Goal: Task Accomplishment & Management: Manage account settings

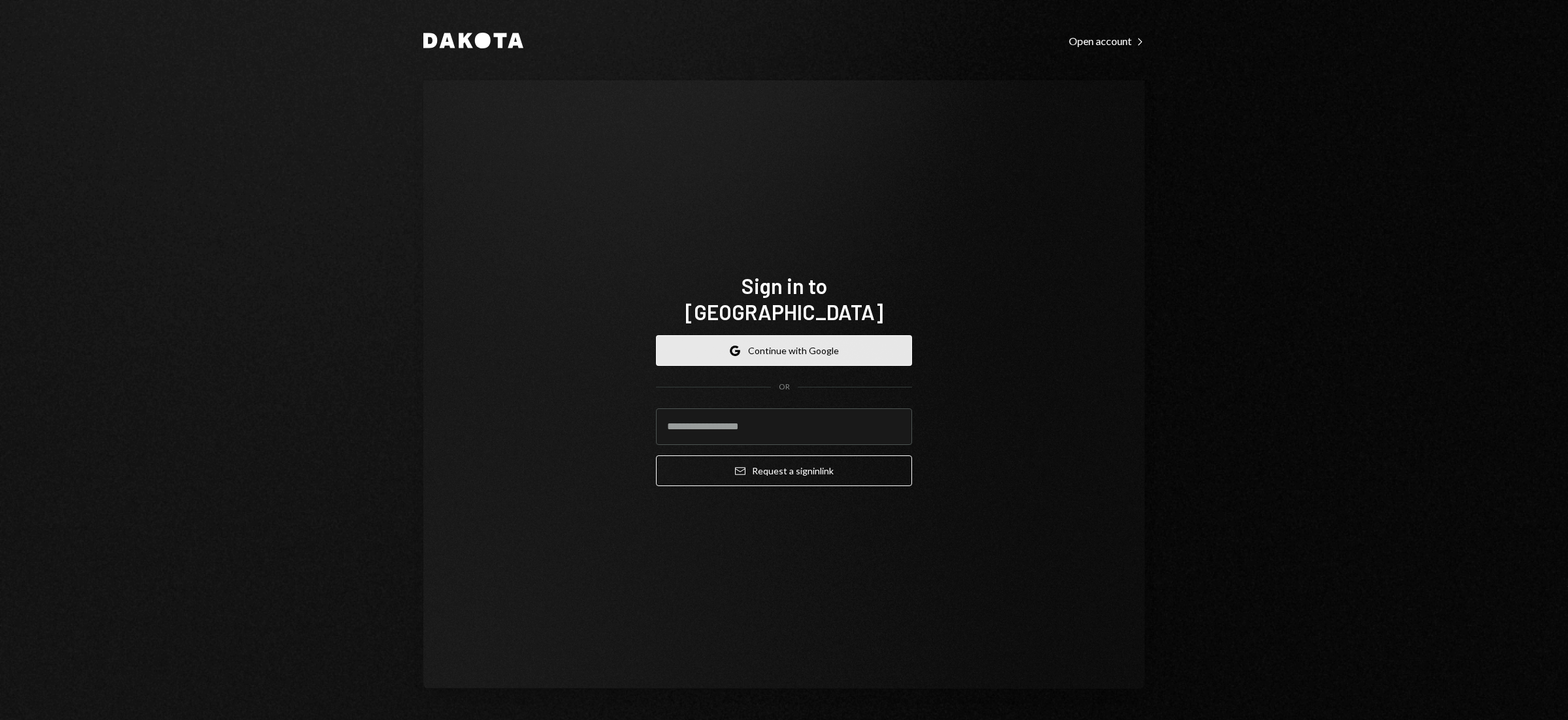
click at [786, 345] on button "Google Continue with Google" at bounding box center [784, 350] width 256 height 31
click at [715, 408] on input "email" at bounding box center [784, 426] width 256 height 37
type input "**********"
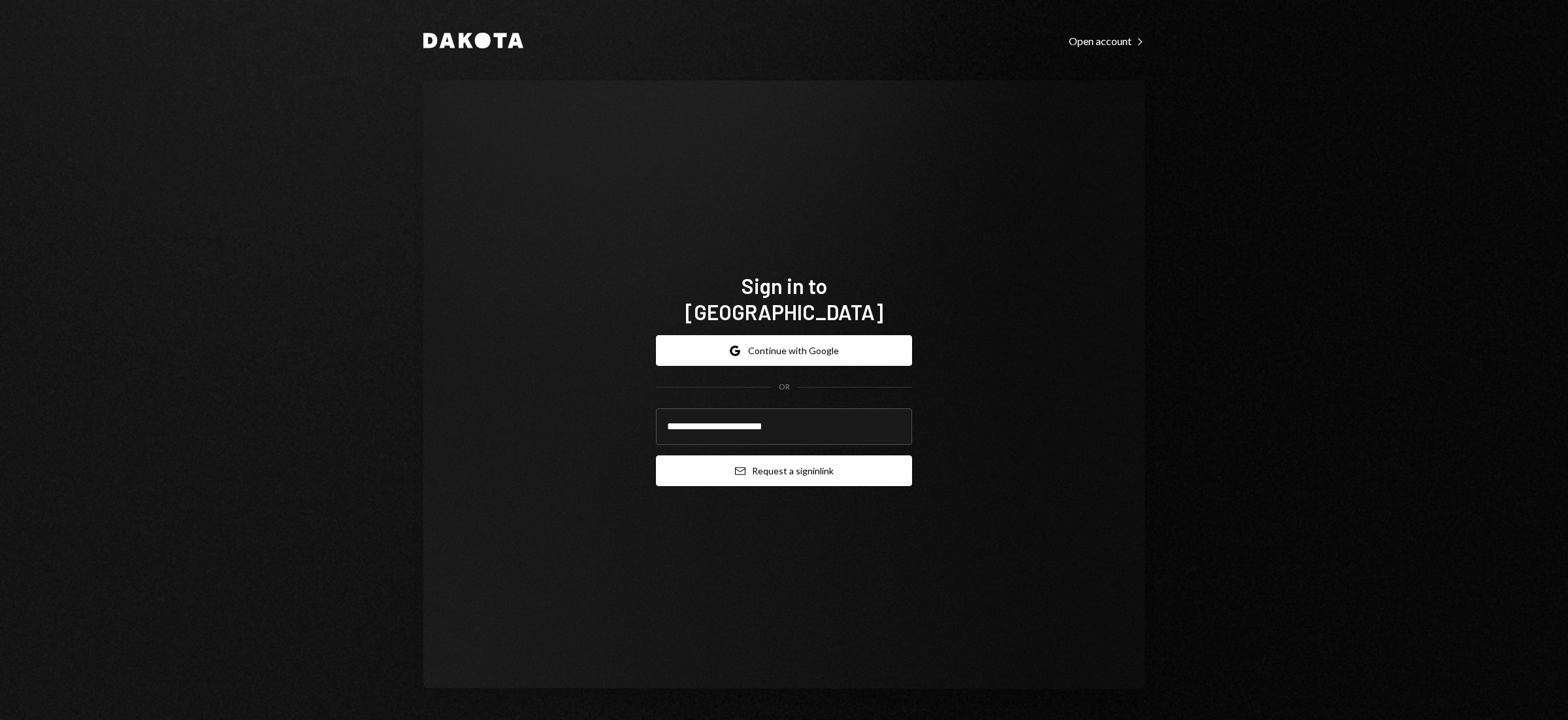
click at [801, 463] on button "Email Request a sign in link" at bounding box center [784, 470] width 256 height 31
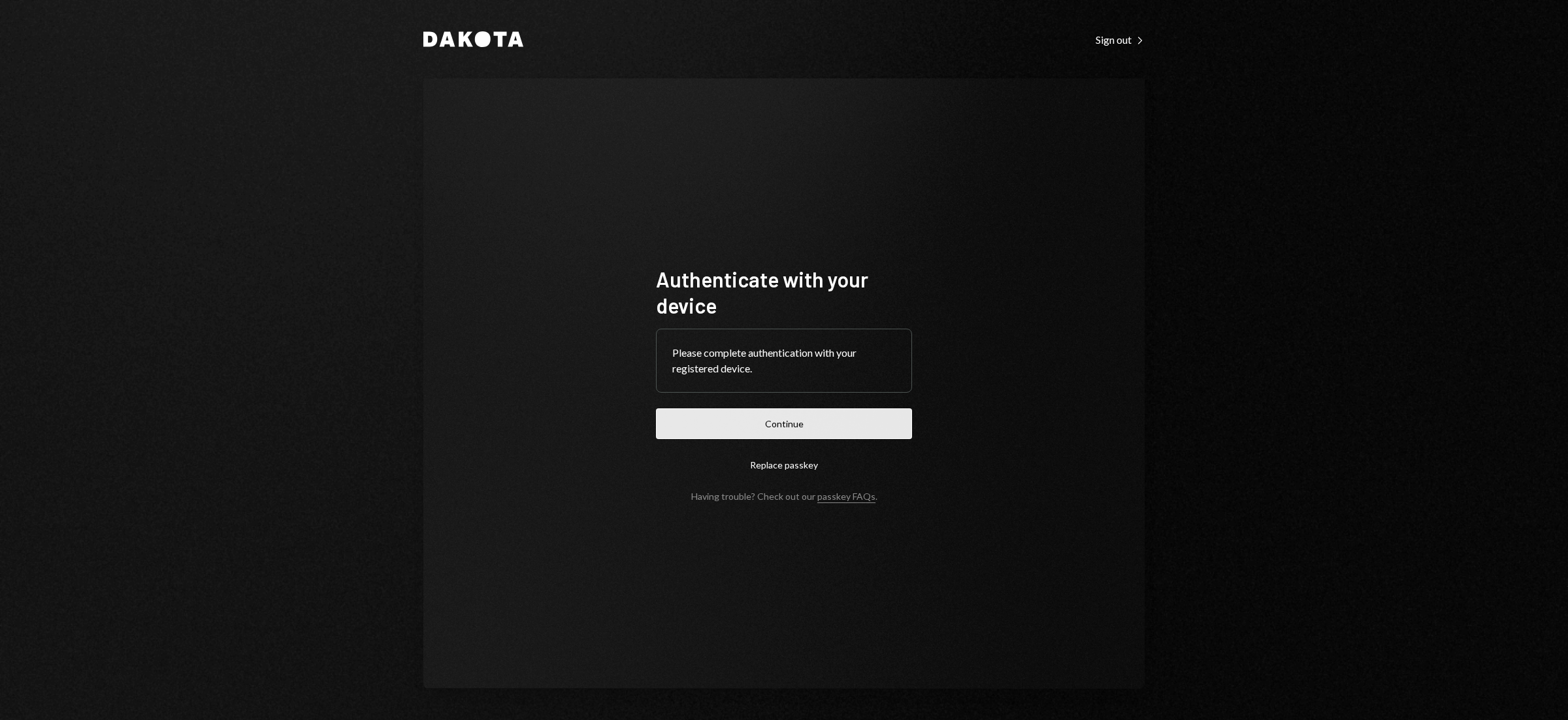
click at [809, 423] on button "Continue" at bounding box center [784, 423] width 256 height 31
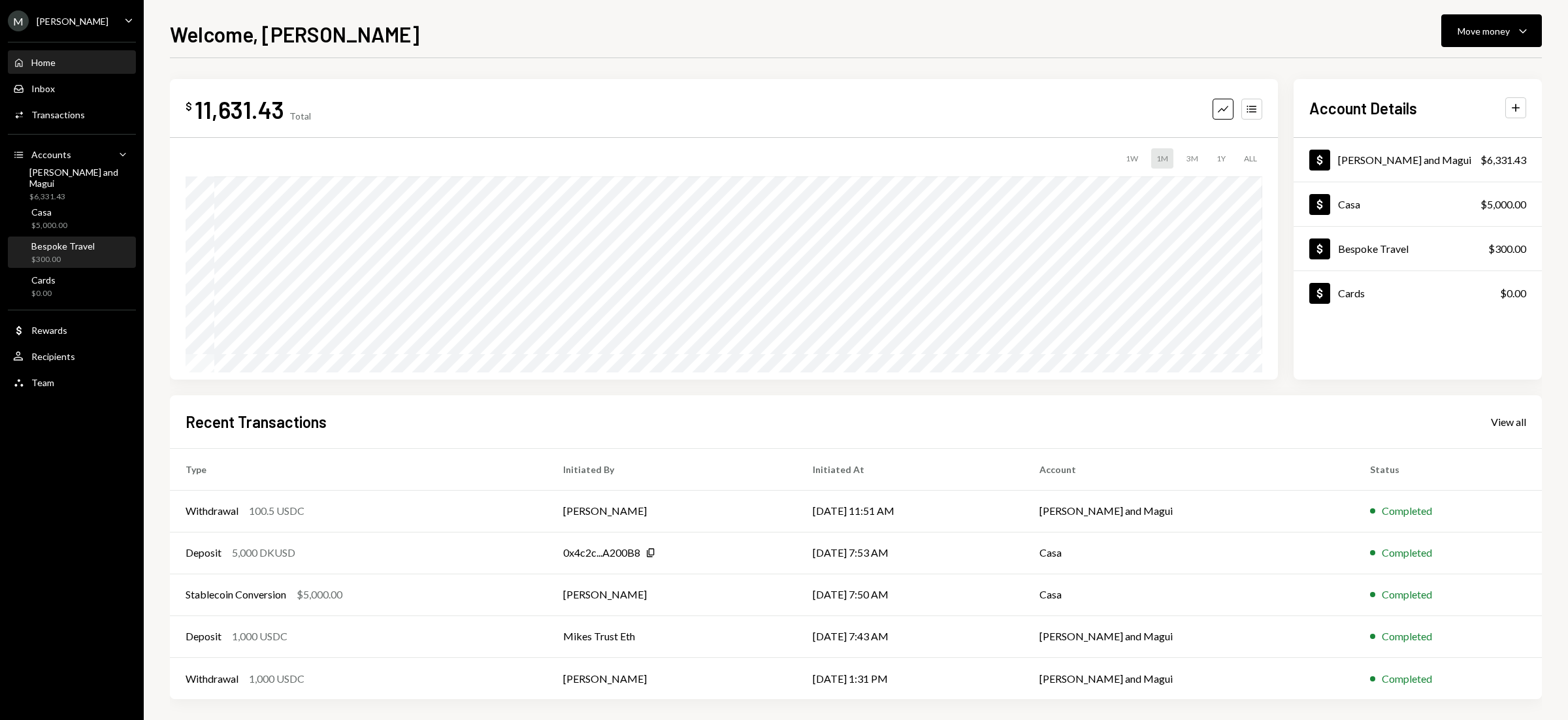
click at [71, 243] on div "Bespoke Travel" at bounding box center [63, 246] width 64 height 11
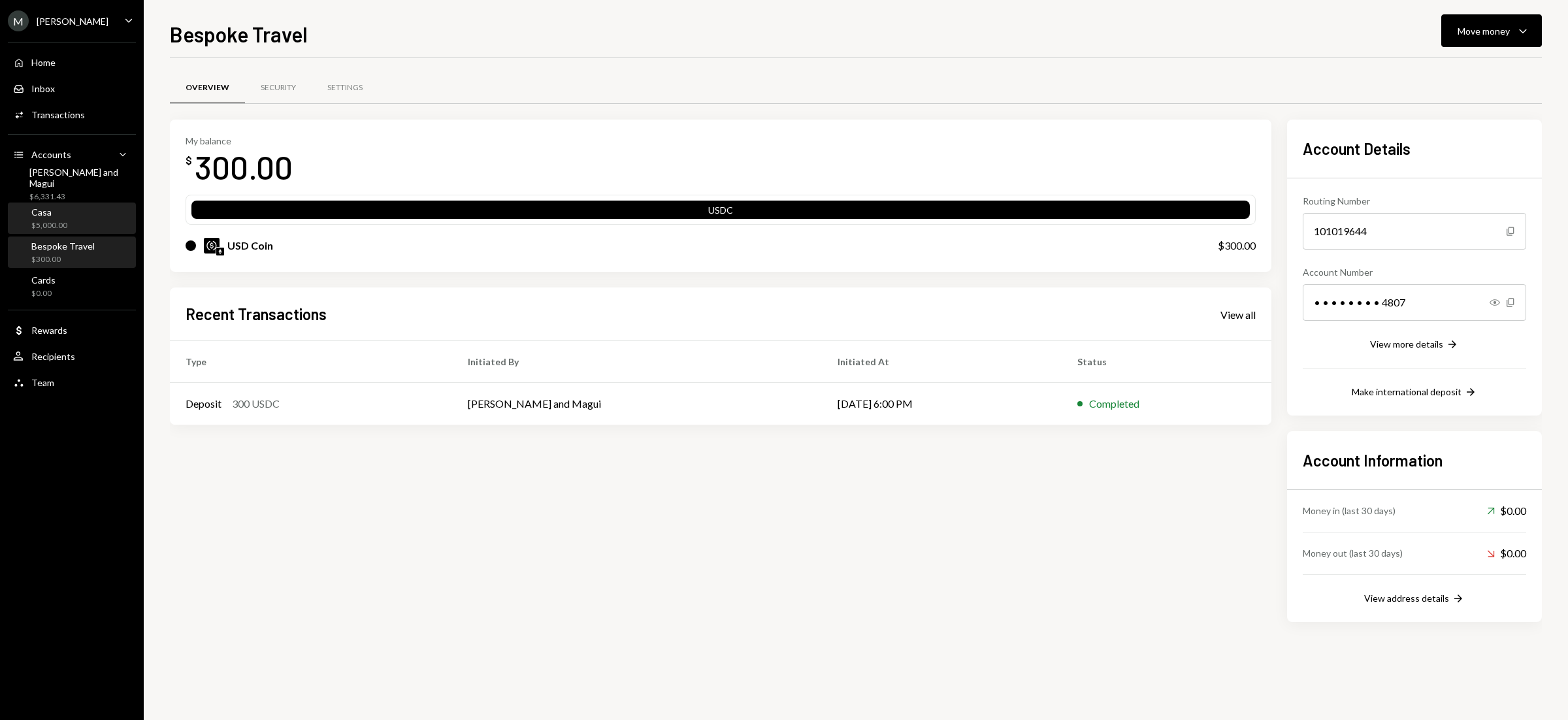
click at [60, 211] on div "Casa" at bounding box center [48, 212] width 36 height 11
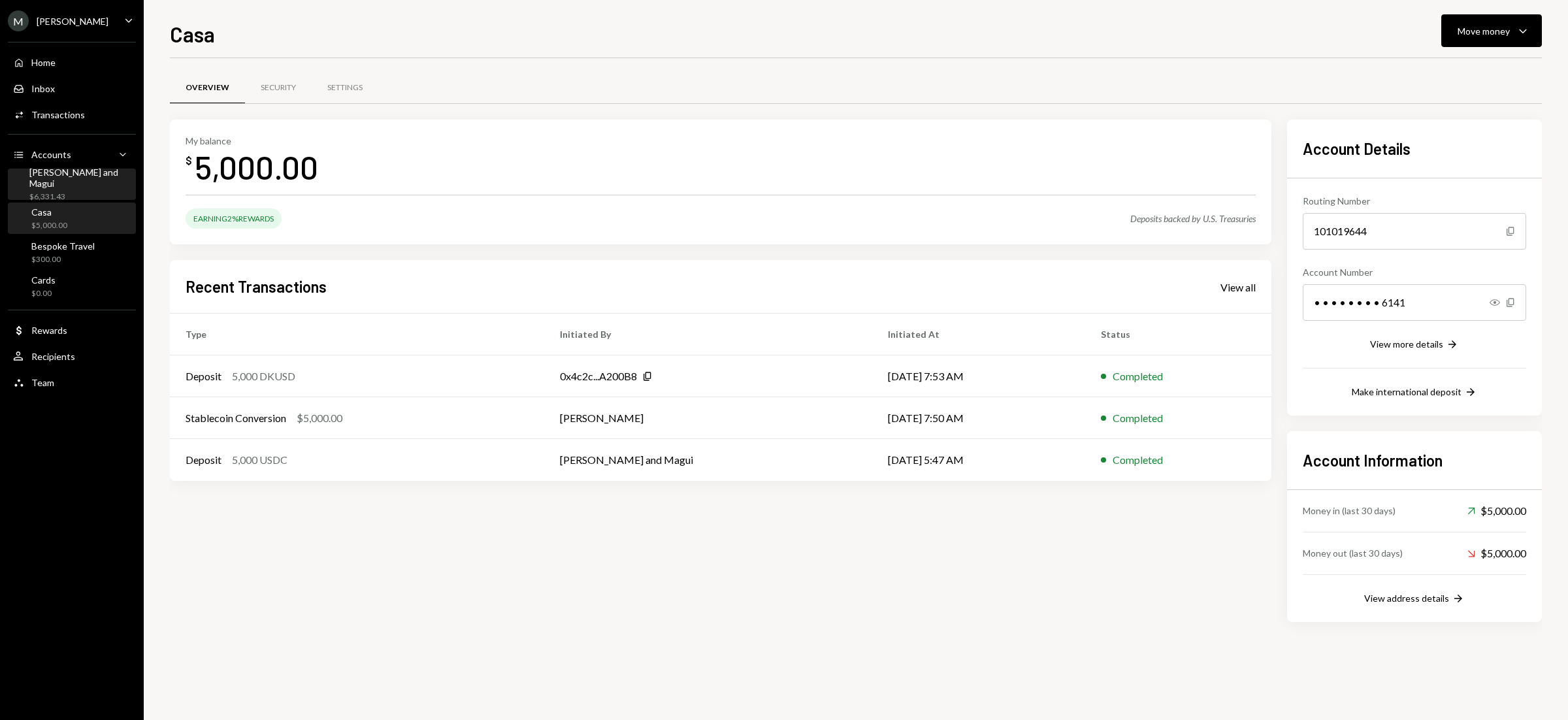
click at [53, 180] on div "[PERSON_NAME] and Magui" at bounding box center [80, 178] width 102 height 22
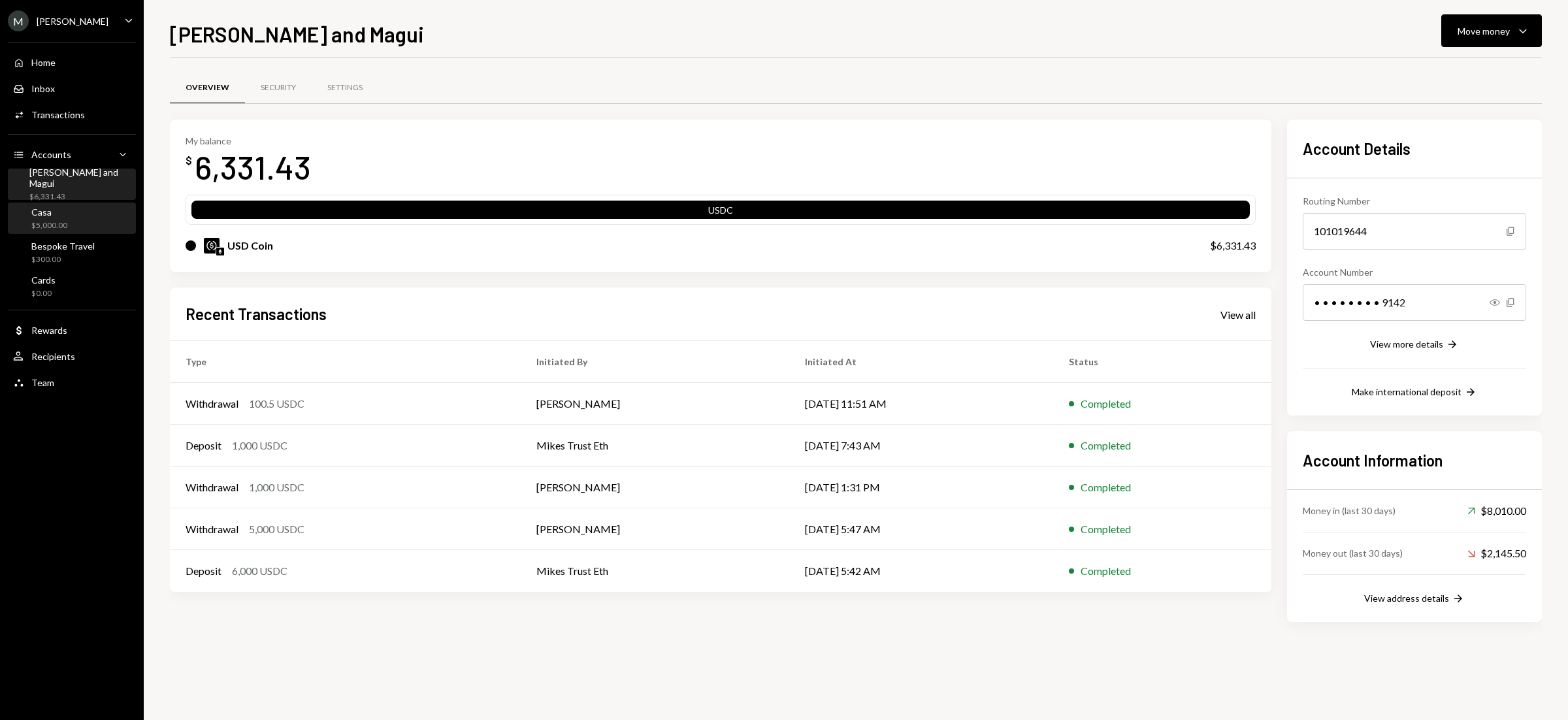
click at [71, 209] on div "Casa $5,000.00" at bounding box center [71, 218] width 118 height 25
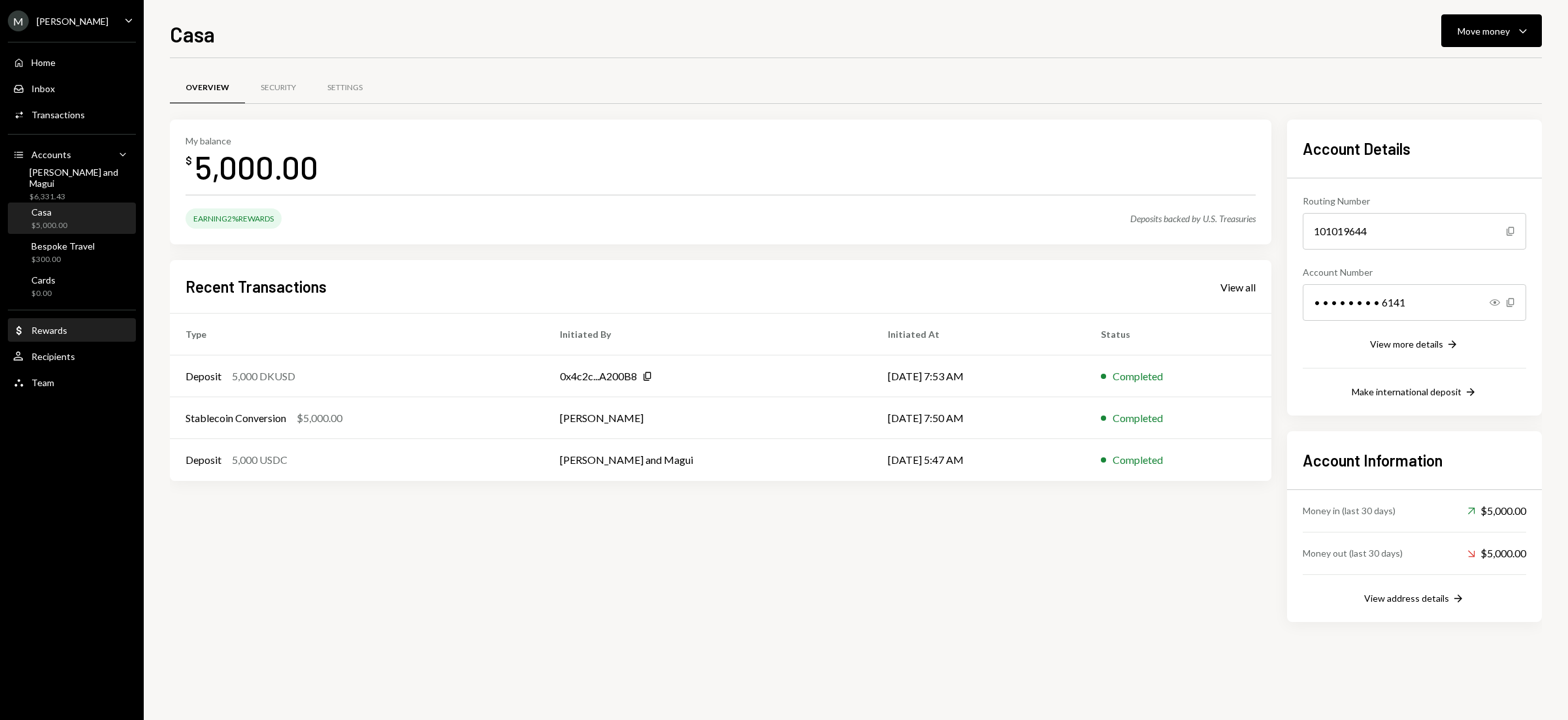
click at [79, 329] on div "Dollar Rewards" at bounding box center [71, 330] width 118 height 12
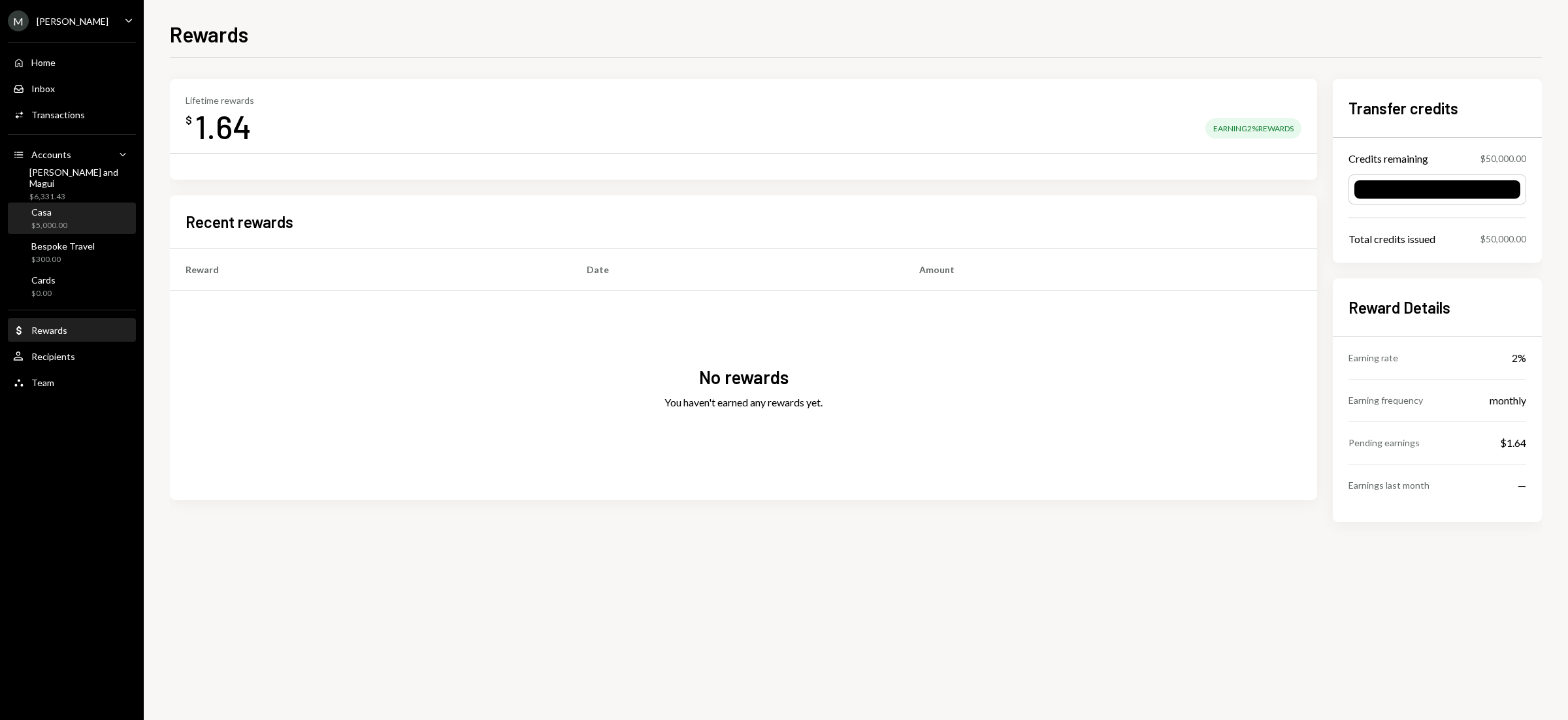
click at [75, 223] on div "Casa $5,000.00" at bounding box center [71, 218] width 118 height 25
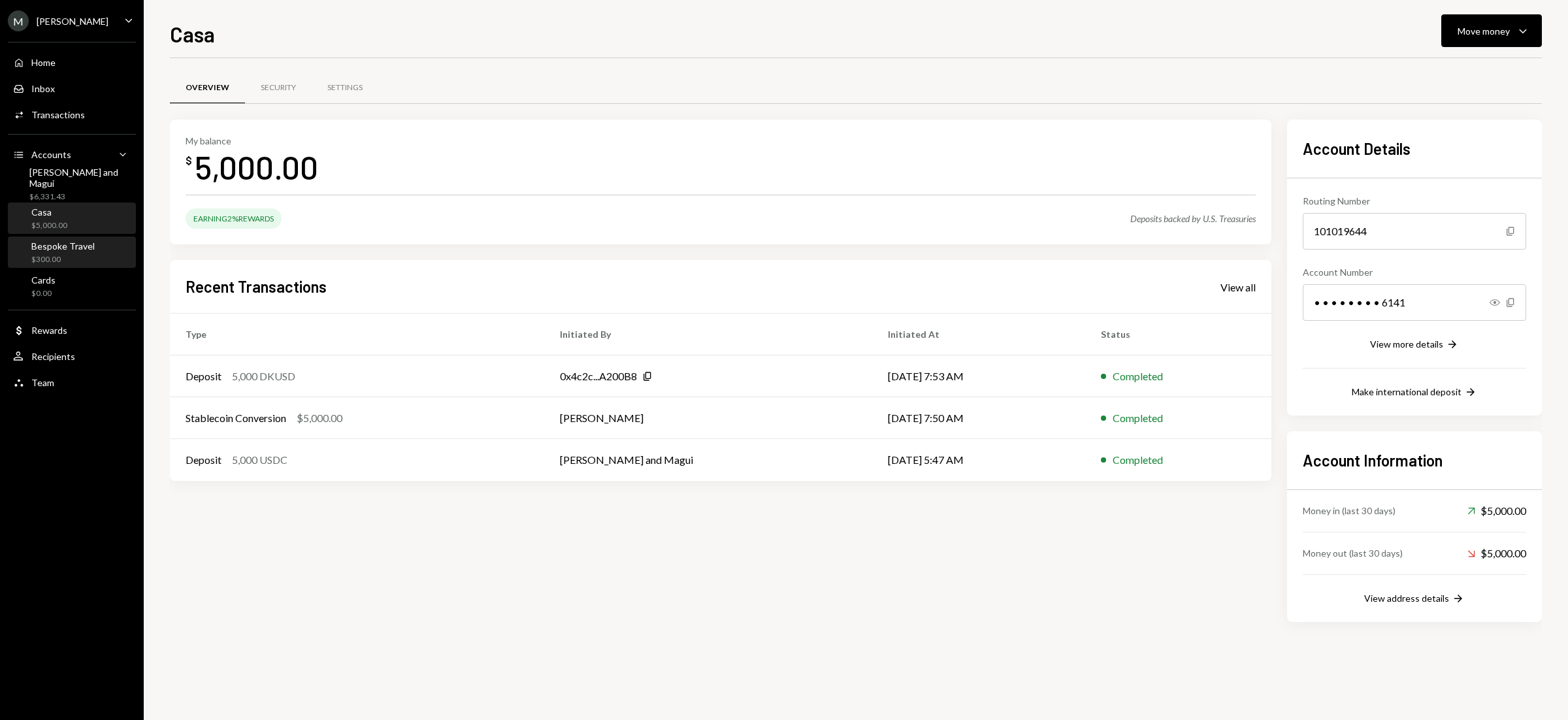
click at [72, 252] on div "Bespoke Travel $300.00" at bounding box center [63, 252] width 64 height 25
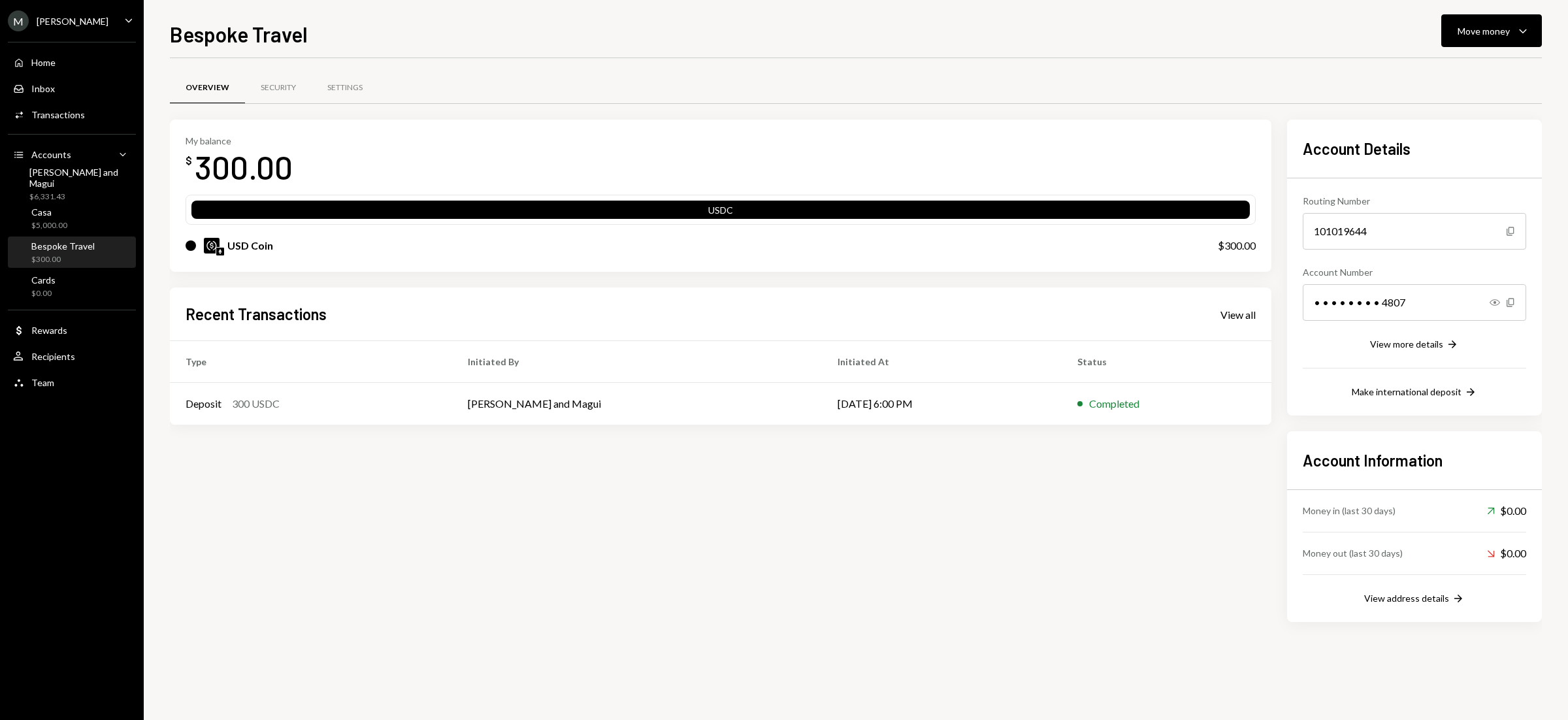
click at [72, 252] on div "Bespoke Travel $300.00" at bounding box center [63, 252] width 64 height 25
click at [1418, 343] on div "View more details" at bounding box center [1407, 344] width 73 height 11
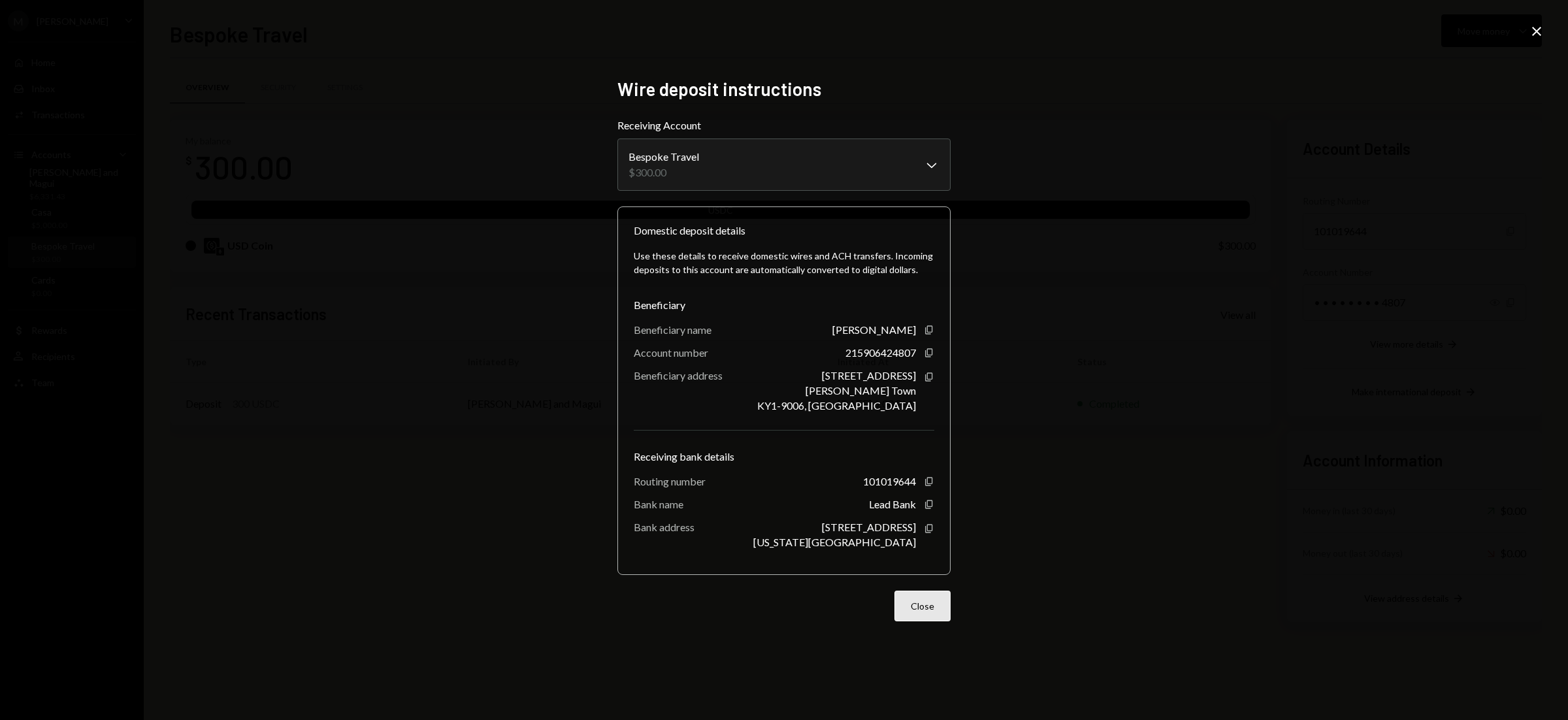
click at [933, 617] on button "Close" at bounding box center [922, 606] width 56 height 31
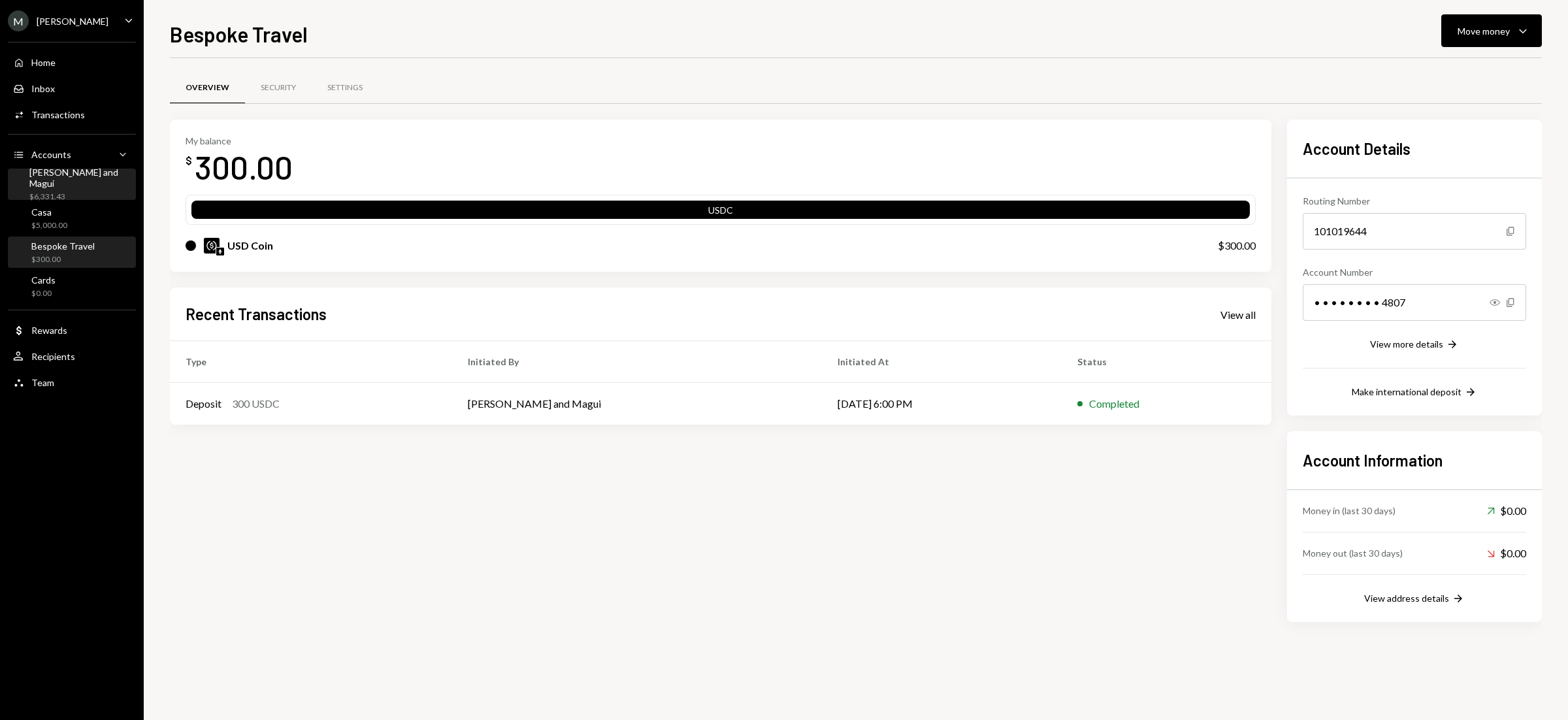
click at [75, 191] on div "$6,331.43" at bounding box center [80, 197] width 102 height 11
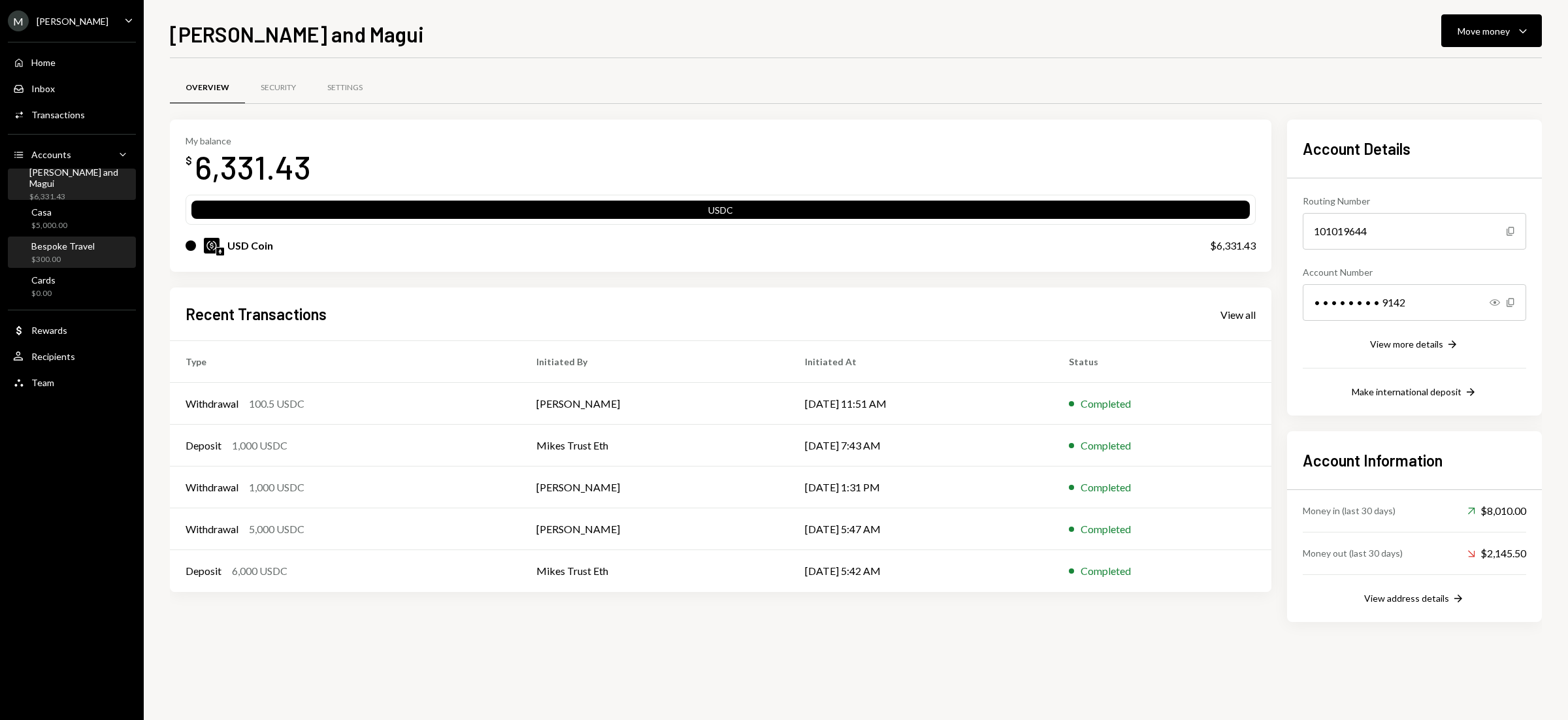
click at [61, 248] on div "Bespoke Travel" at bounding box center [63, 246] width 64 height 11
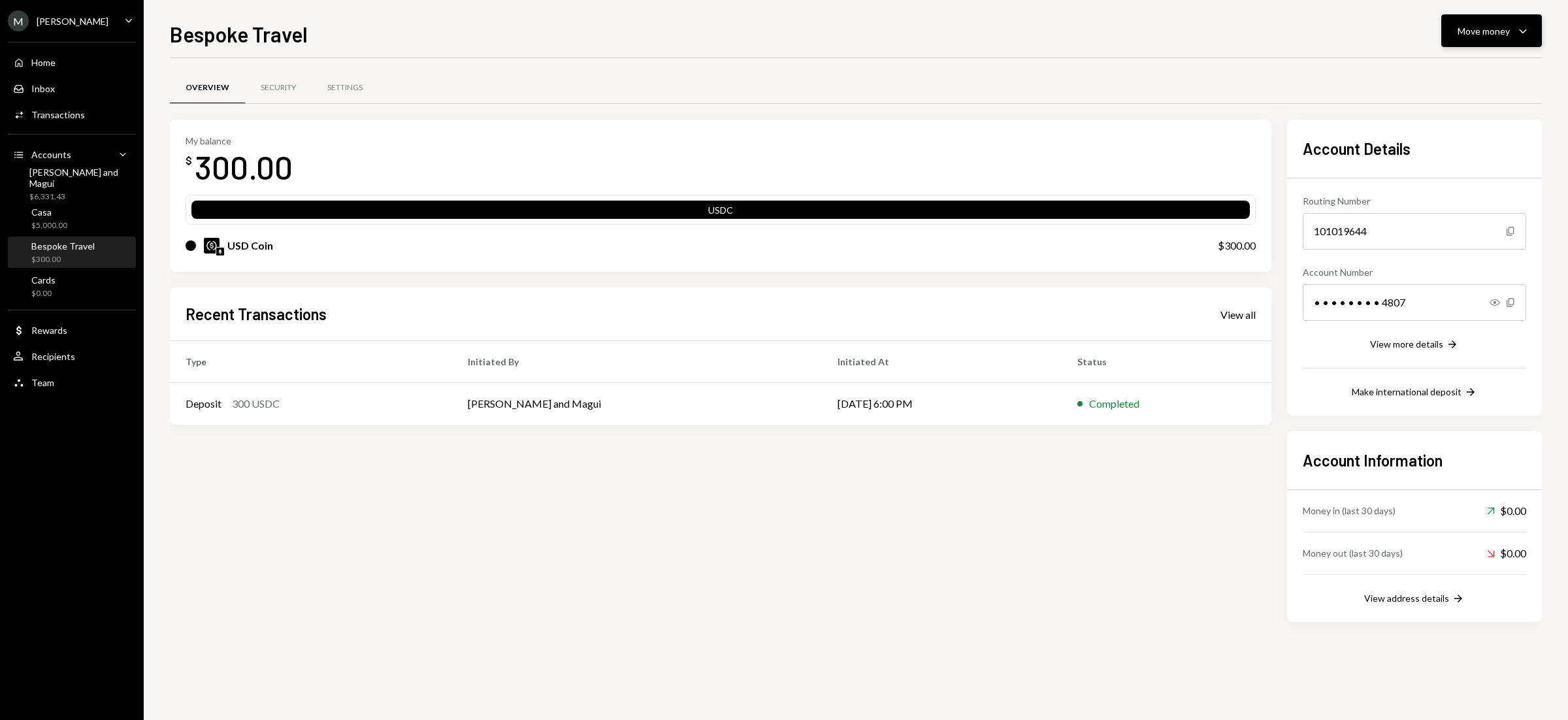
click at [1507, 44] on button "Move money Caret Down" at bounding box center [1492, 30] width 101 height 33
click at [1458, 129] on div "Deposit" at bounding box center [1481, 129] width 95 height 13
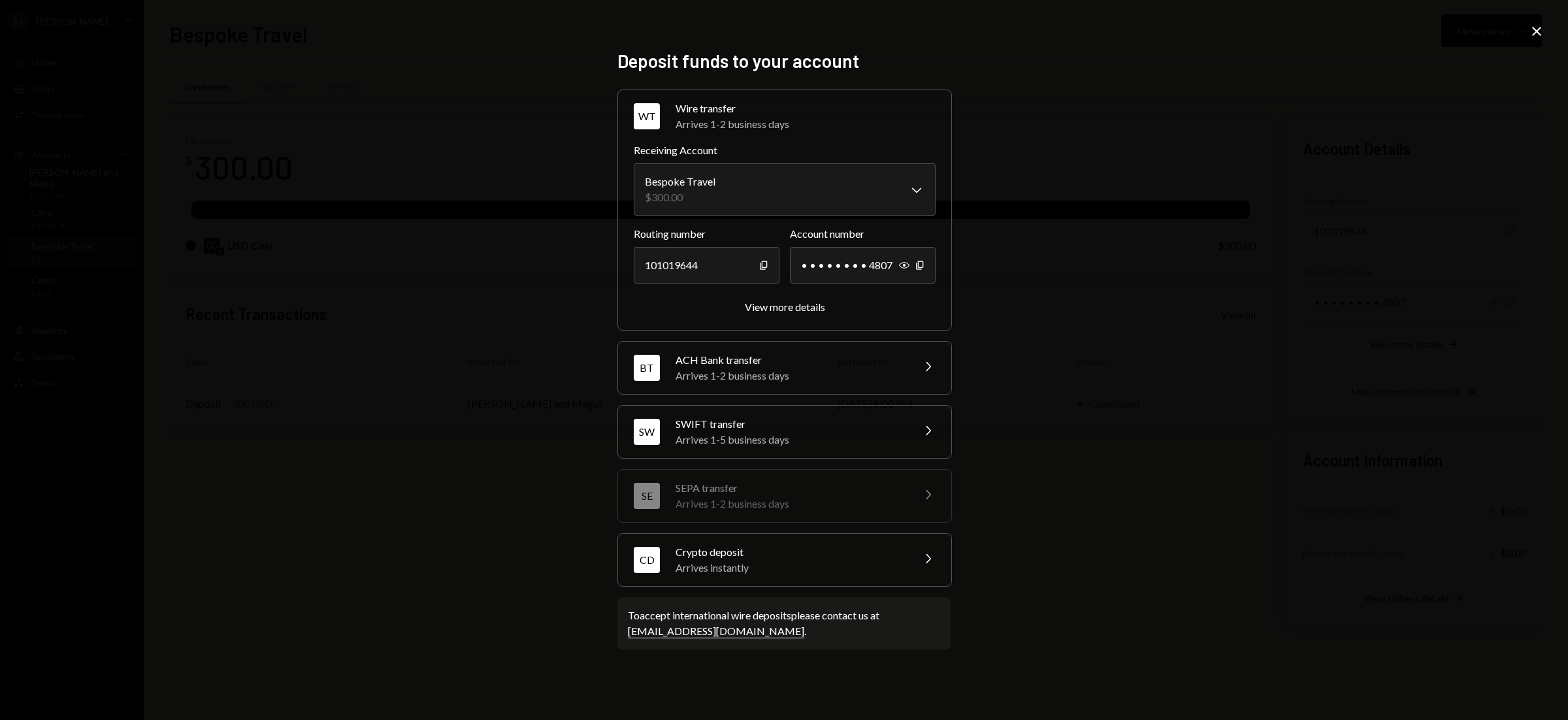
click at [809, 360] on div "ACH Bank transfer" at bounding box center [790, 360] width 229 height 16
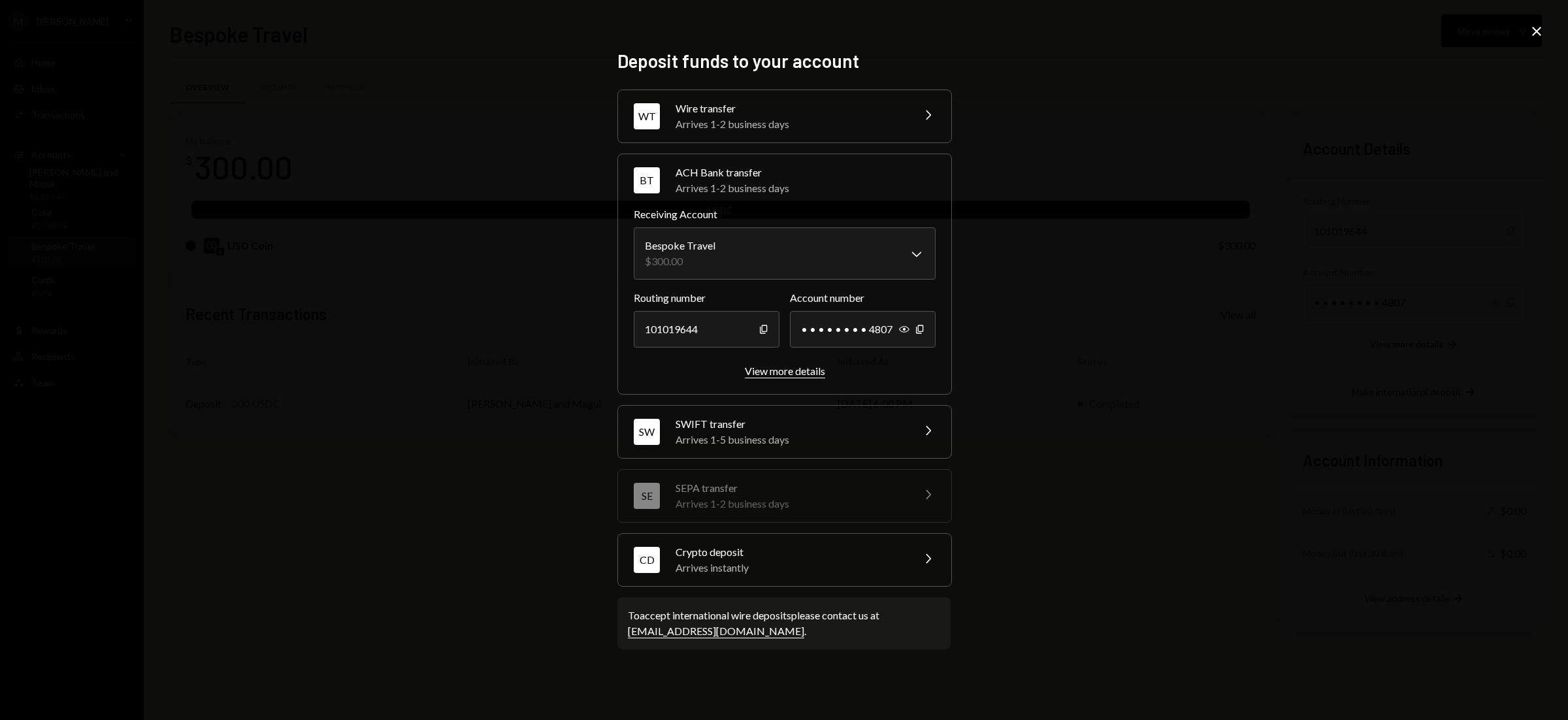
click at [813, 370] on div "View more details" at bounding box center [785, 371] width 80 height 13
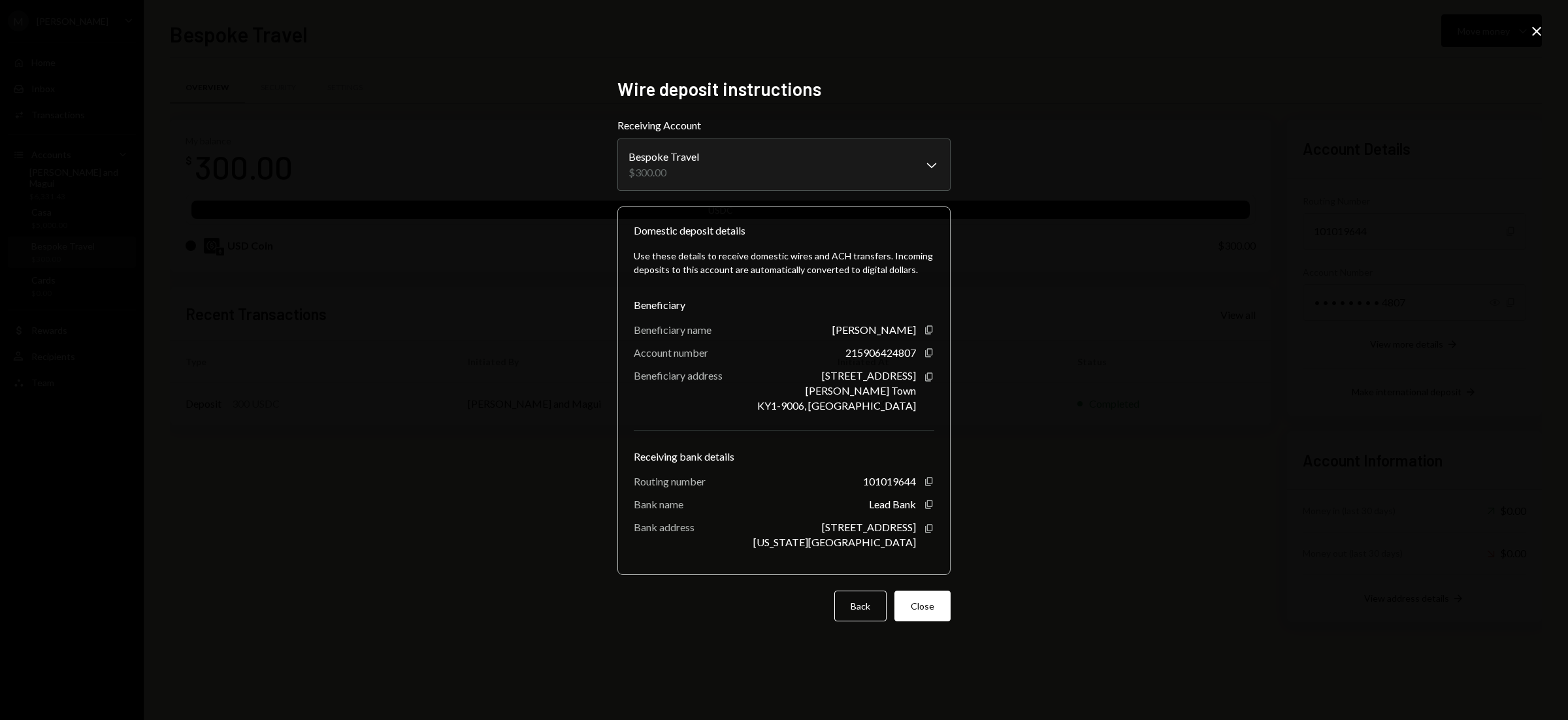
click at [543, 322] on div "**********" at bounding box center [784, 360] width 1568 height 720
click at [935, 612] on button "Close" at bounding box center [922, 606] width 56 height 31
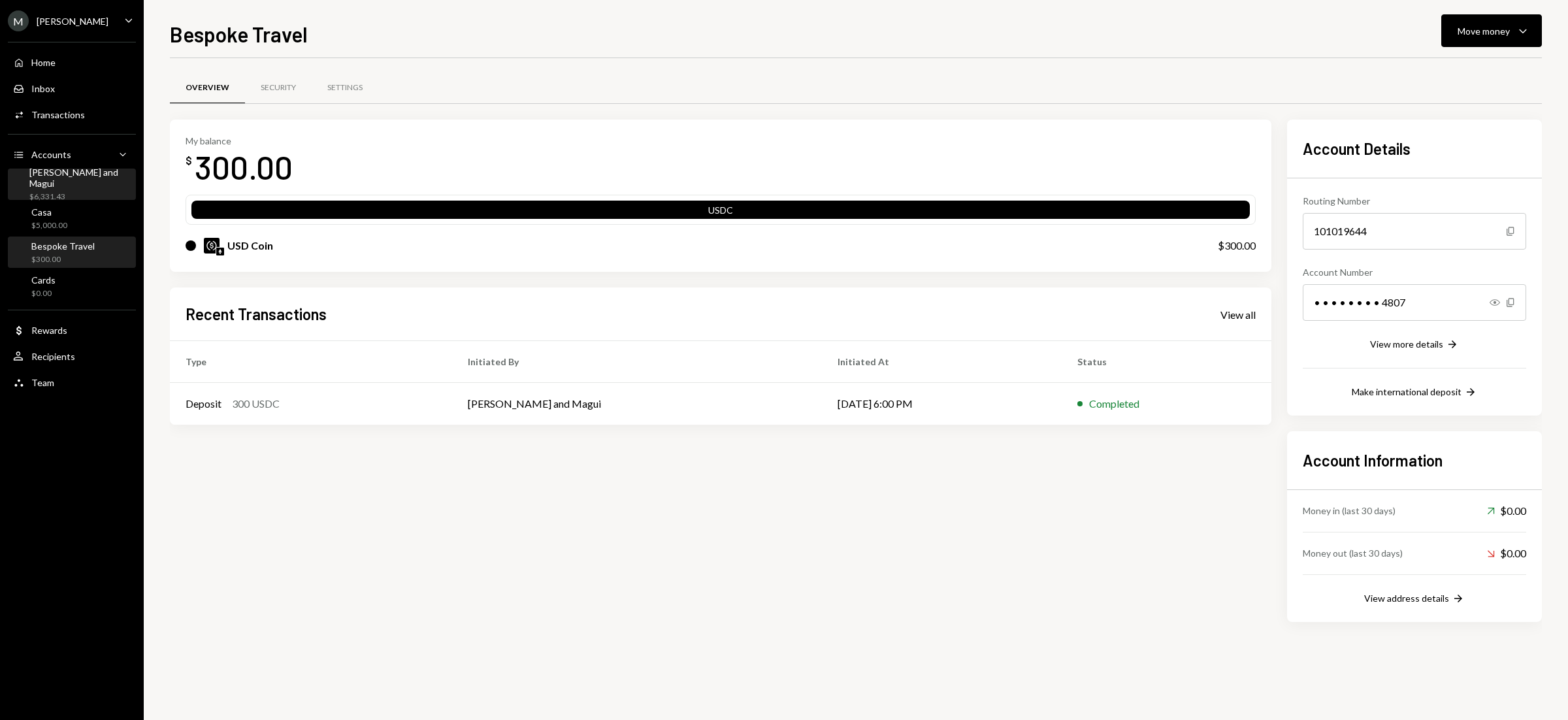
click at [75, 191] on div "$6,331.43" at bounding box center [80, 197] width 102 height 11
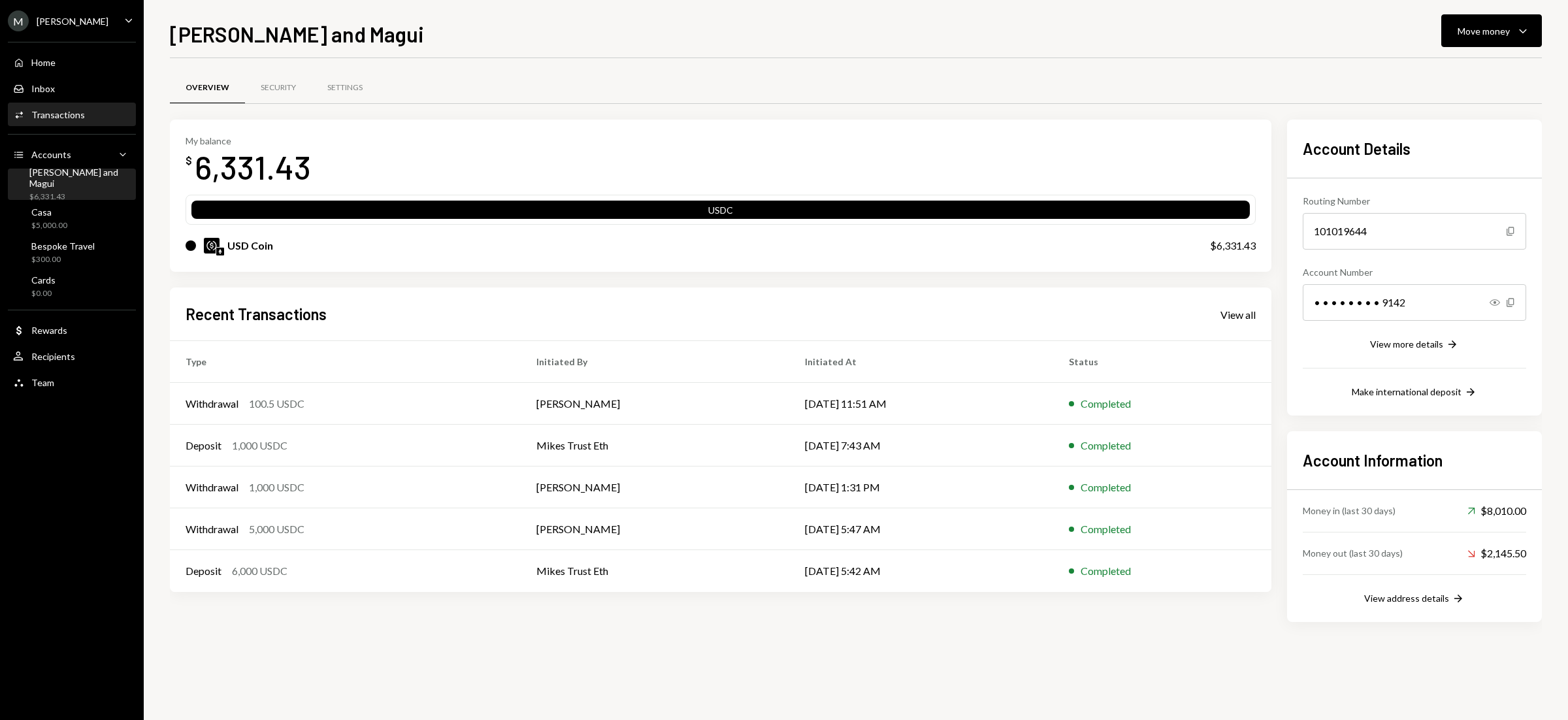
click at [65, 112] on div "Transactions" at bounding box center [57, 114] width 53 height 11
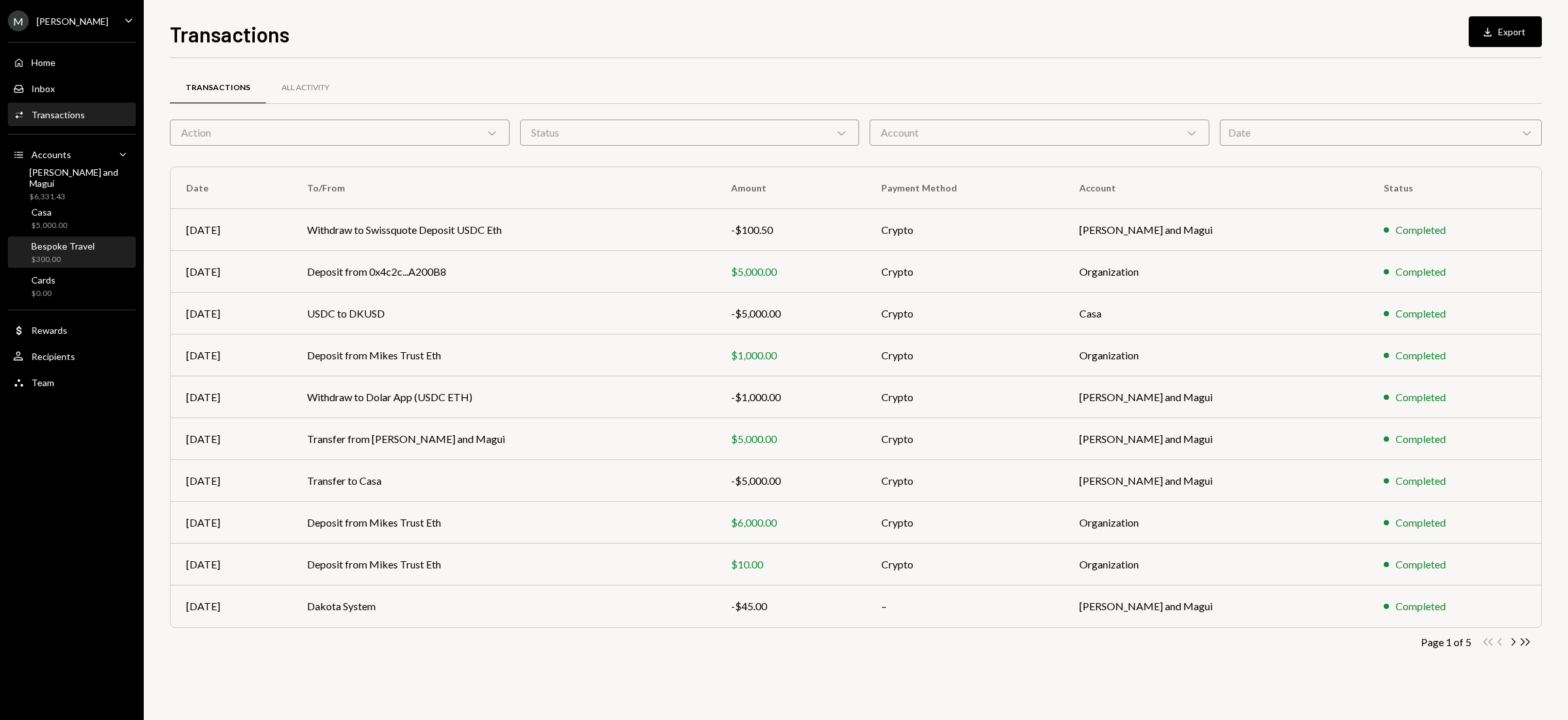
click at [53, 241] on div "Bespoke Travel" at bounding box center [63, 246] width 64 height 11
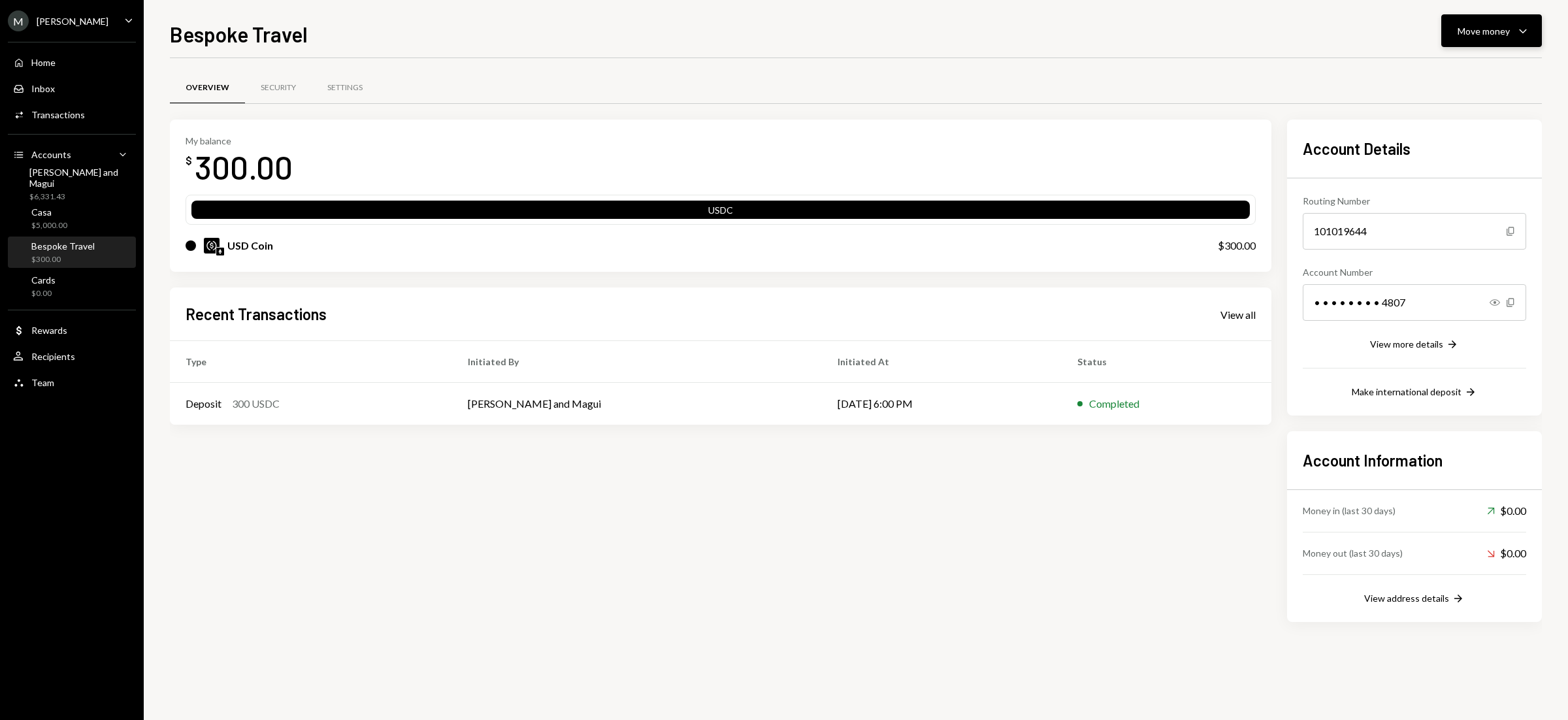
click at [1521, 39] on button "Move money Caret Down" at bounding box center [1492, 30] width 101 height 33
click at [1462, 120] on div "Deposit Deposit" at bounding box center [1471, 129] width 131 height 29
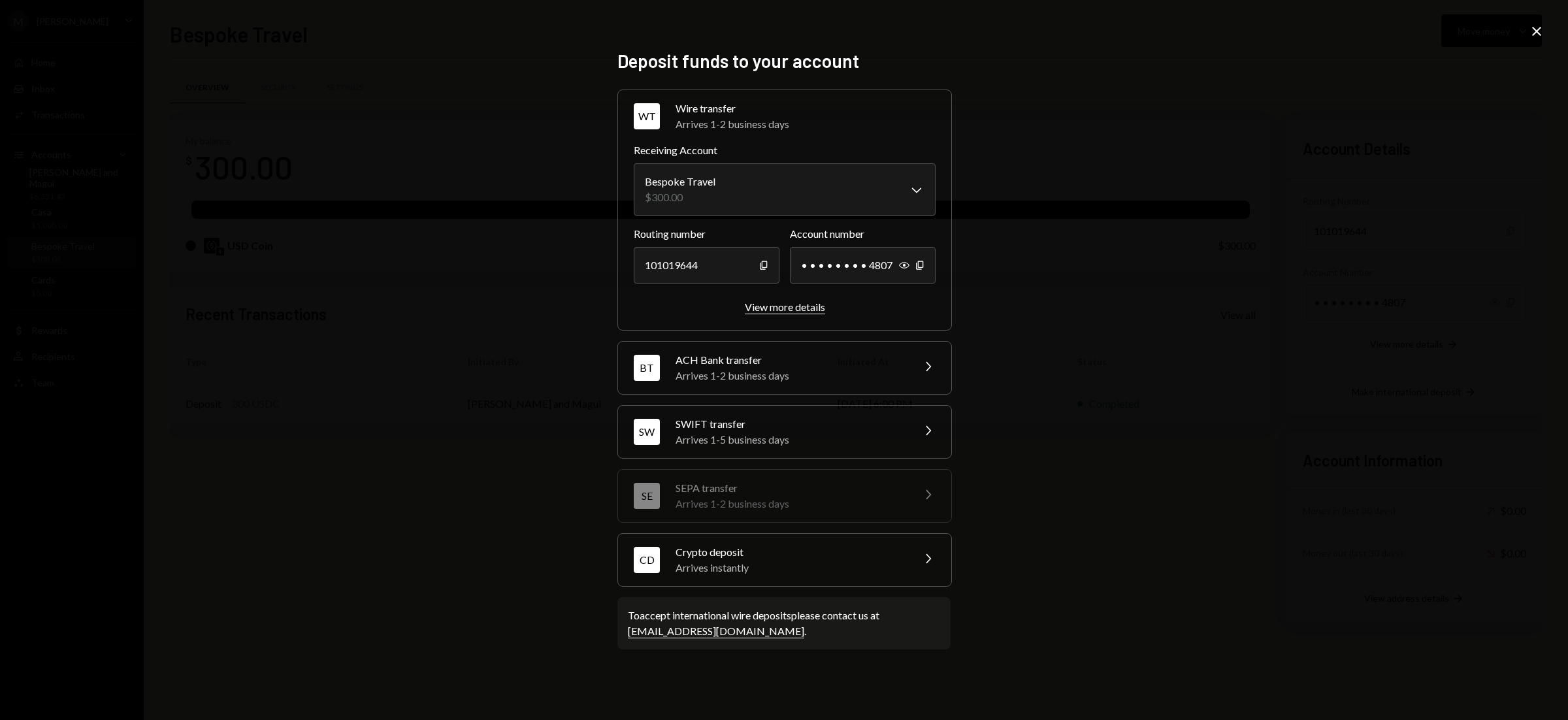
click at [776, 307] on div "View more details" at bounding box center [785, 306] width 80 height 13
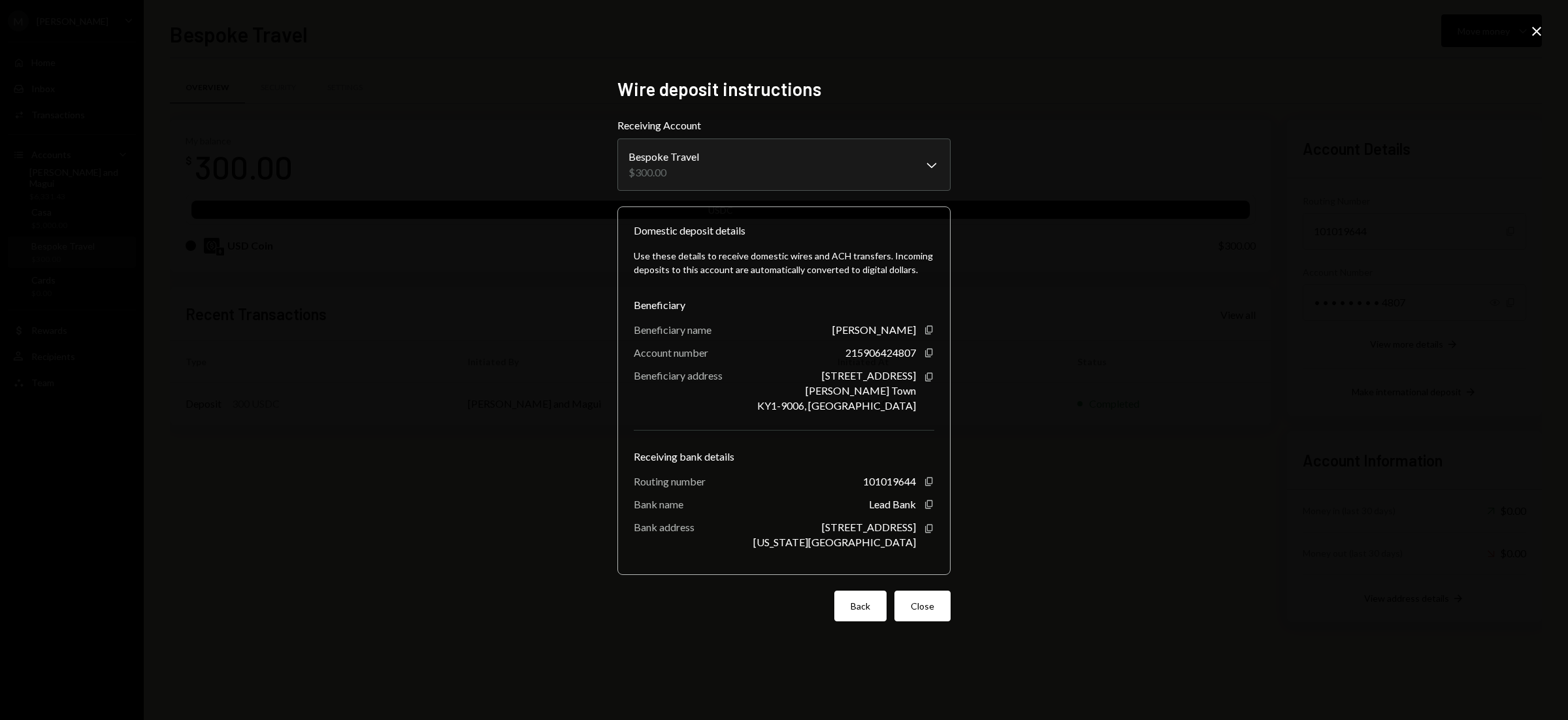
click at [840, 597] on button "Back" at bounding box center [860, 606] width 52 height 31
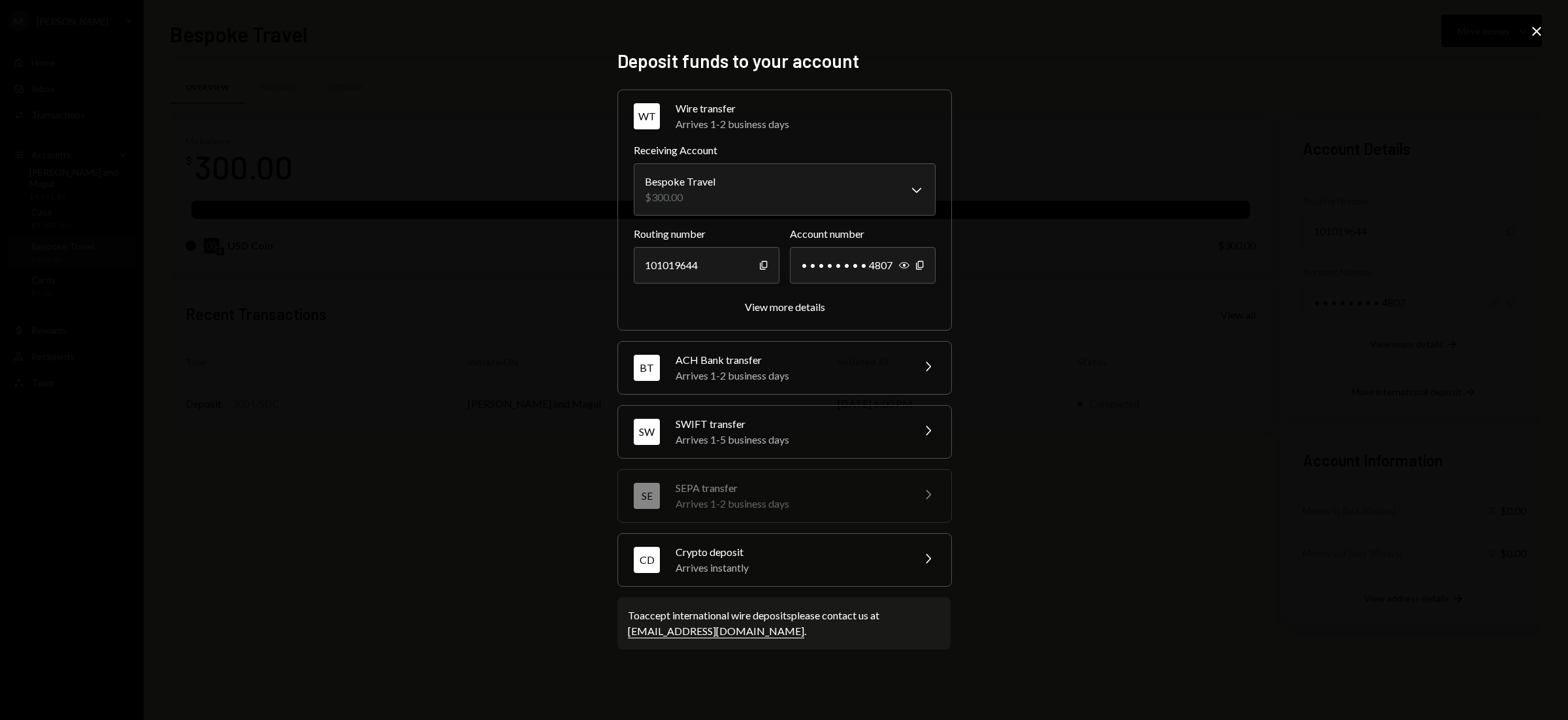
click at [823, 383] on div "Arrives 1-2 business days" at bounding box center [790, 375] width 229 height 16
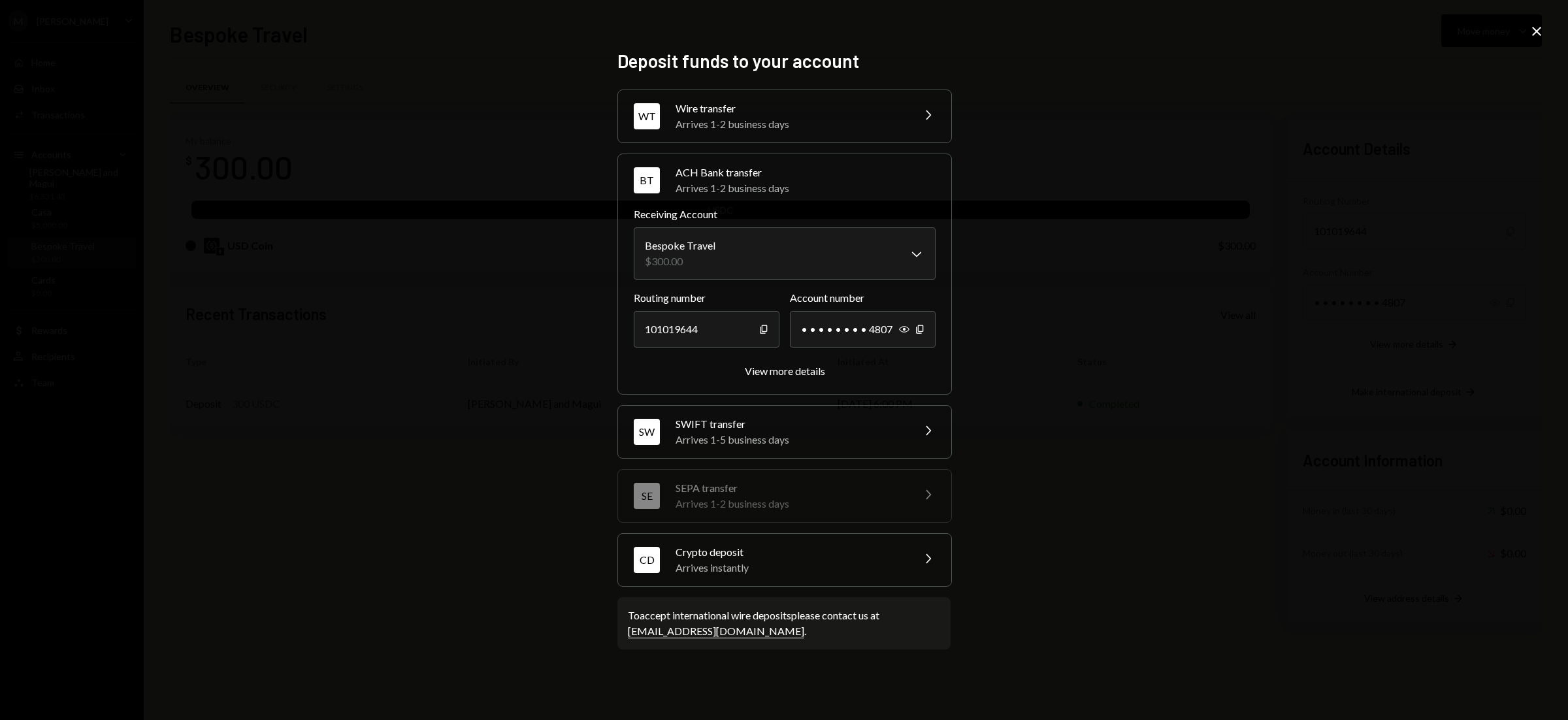
click at [825, 118] on div "Arrives 1-2 business days" at bounding box center [790, 124] width 229 height 16
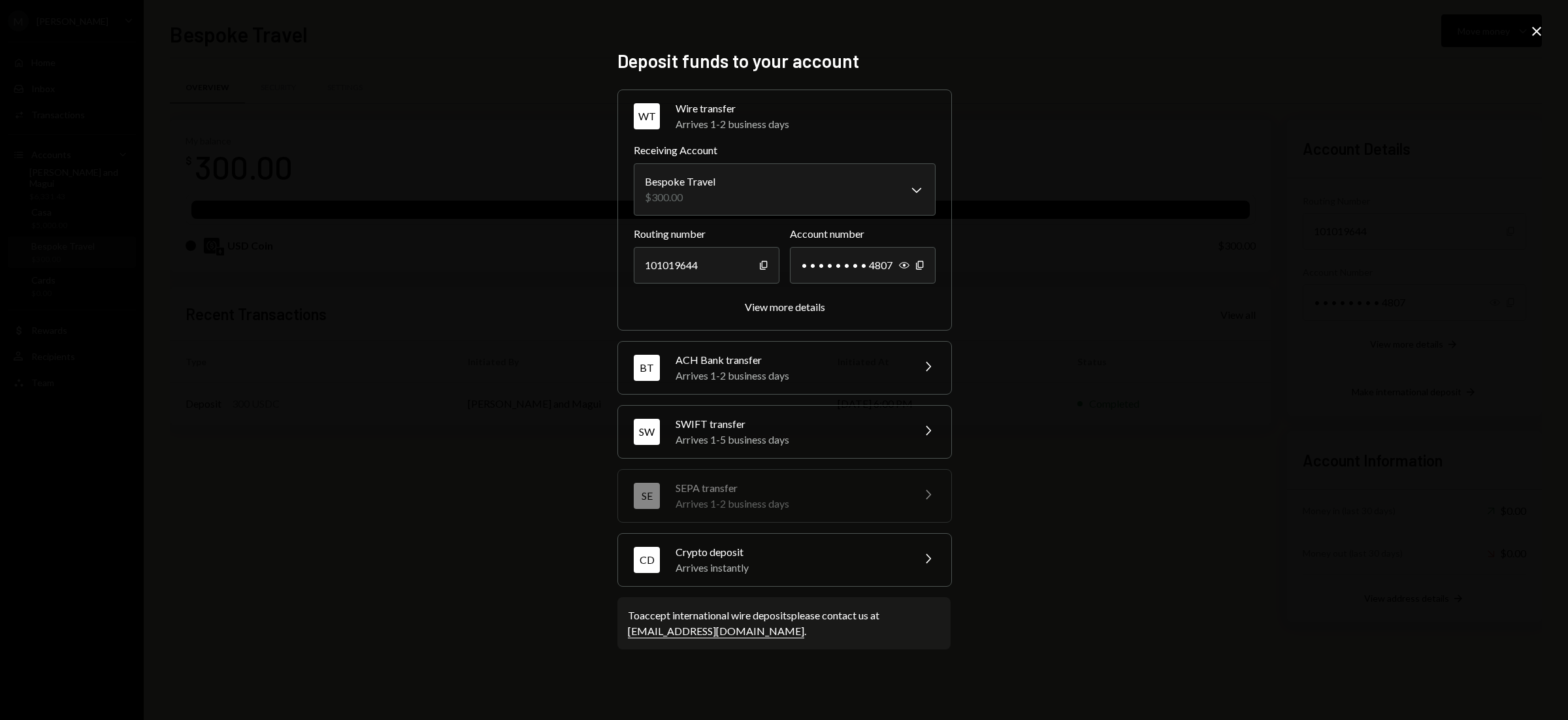
click at [1537, 34] on icon "Close" at bounding box center [1537, 32] width 16 height 16
